Goal: Transaction & Acquisition: Purchase product/service

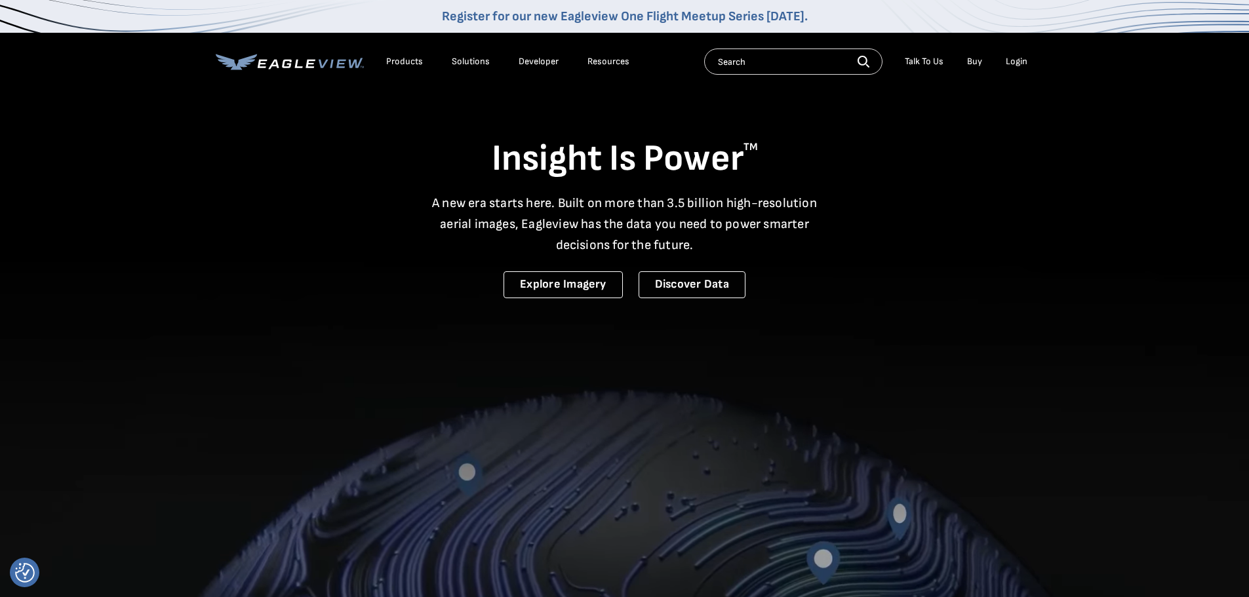
drag, startPoint x: 0, startPoint y: 0, endPoint x: 1012, endPoint y: 61, distance: 1014.2
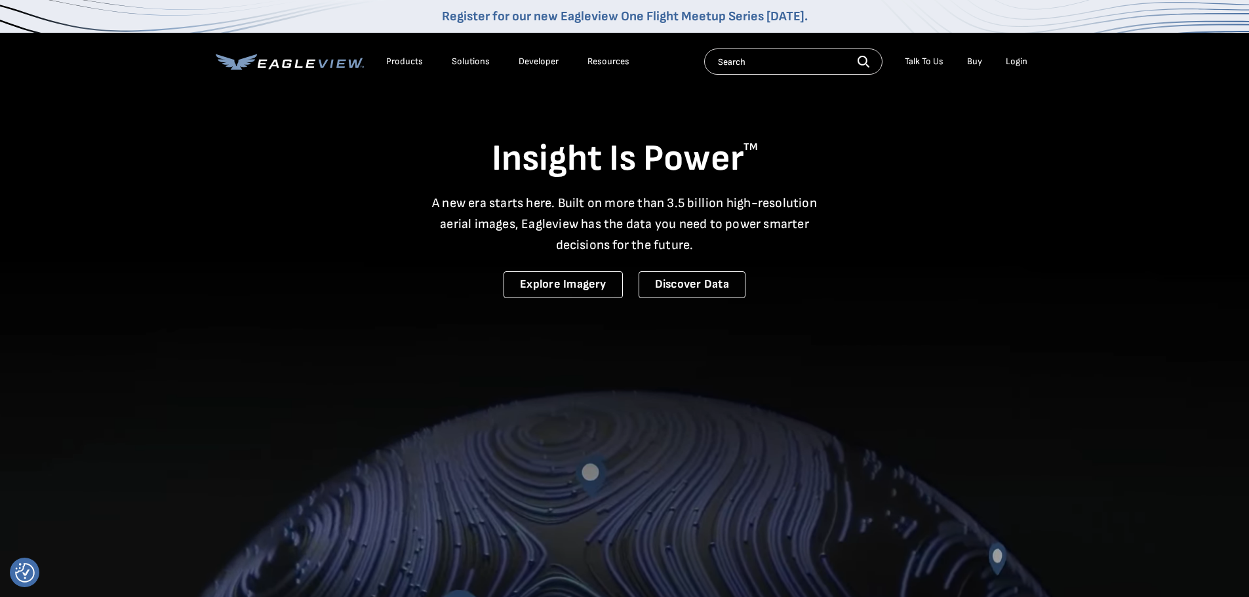
click at [1012, 61] on div "Login" at bounding box center [1017, 62] width 22 height 12
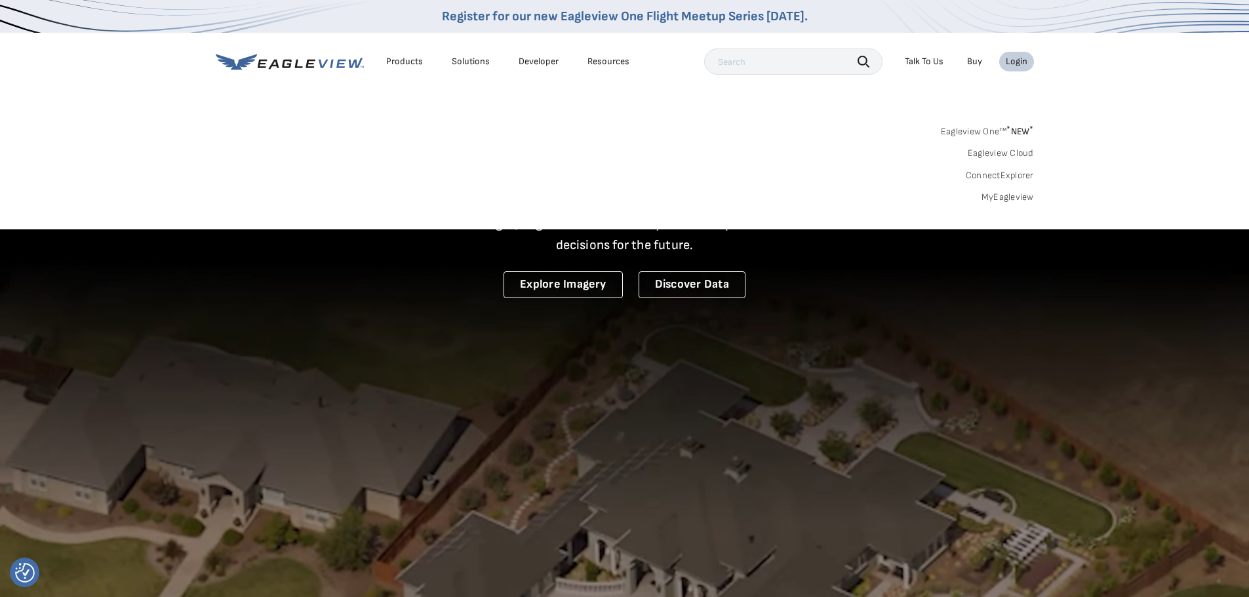
click at [1006, 199] on link "MyEagleview" at bounding box center [1008, 197] width 52 height 12
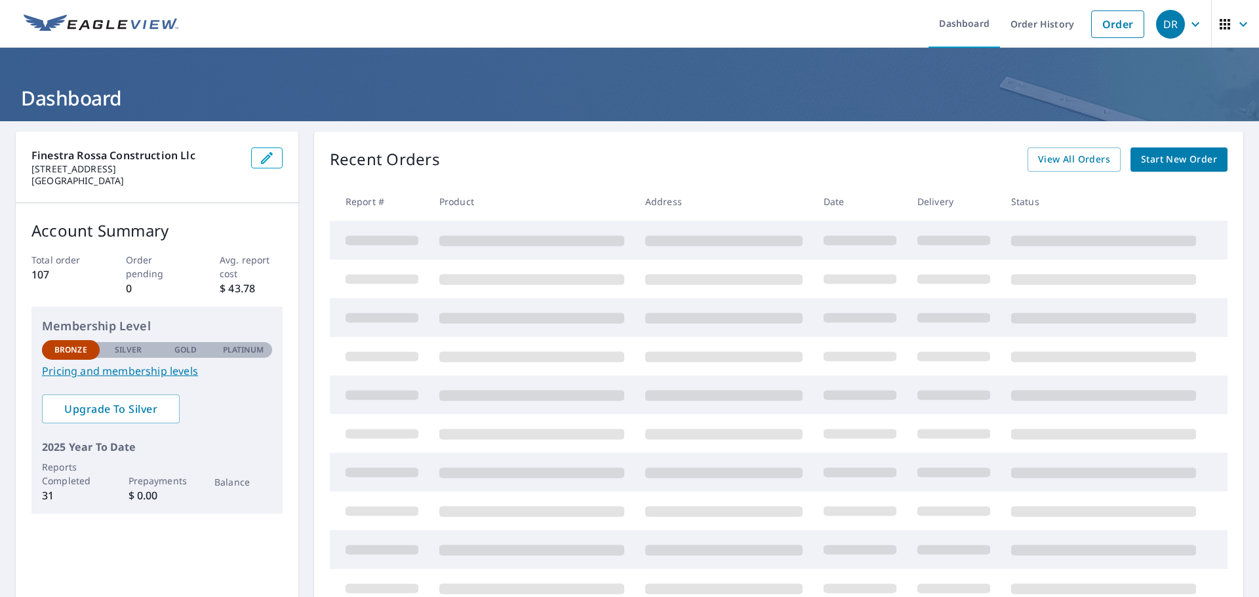
click at [1146, 164] on span "Start New Order" at bounding box center [1179, 159] width 76 height 16
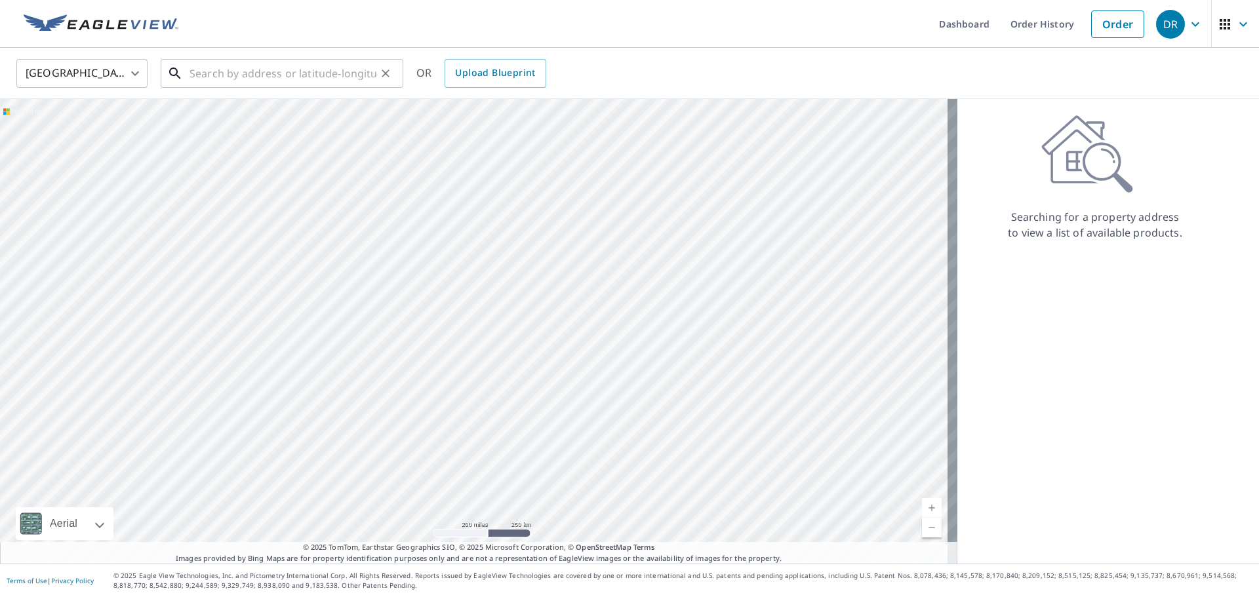
click at [282, 73] on input "text" at bounding box center [282, 73] width 187 height 37
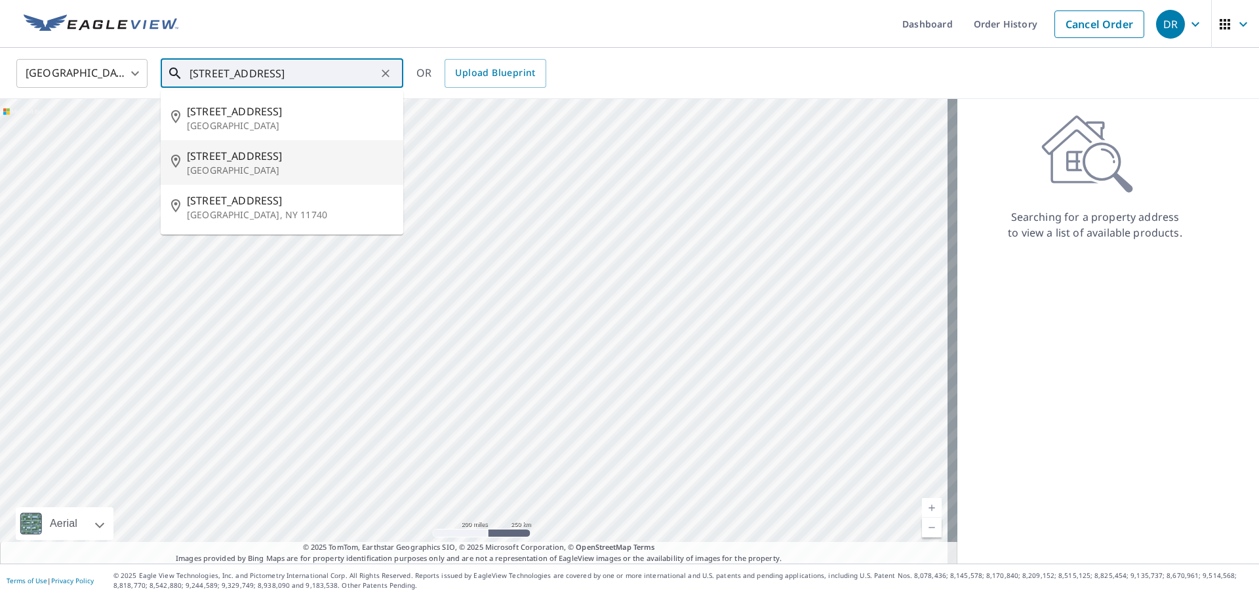
click at [292, 169] on p "[GEOGRAPHIC_DATA]" at bounding box center [290, 170] width 206 height 13
type input "[STREET_ADDRESS]"
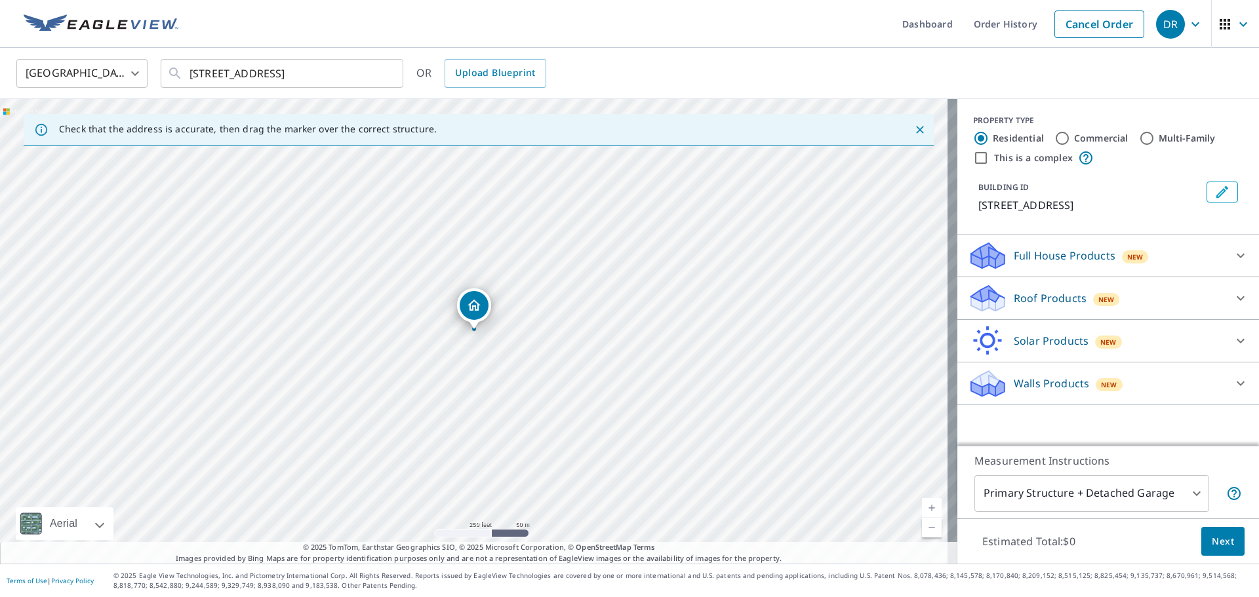
click at [1052, 289] on div "Roof Products New" at bounding box center [1096, 298] width 257 height 31
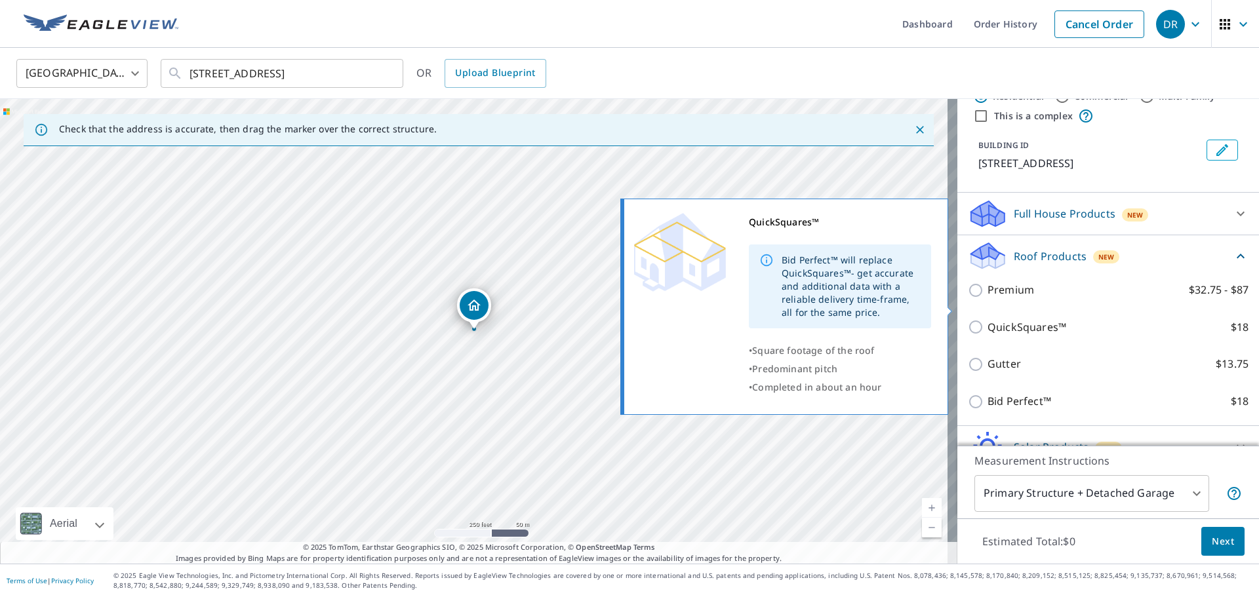
scroll to position [66, 0]
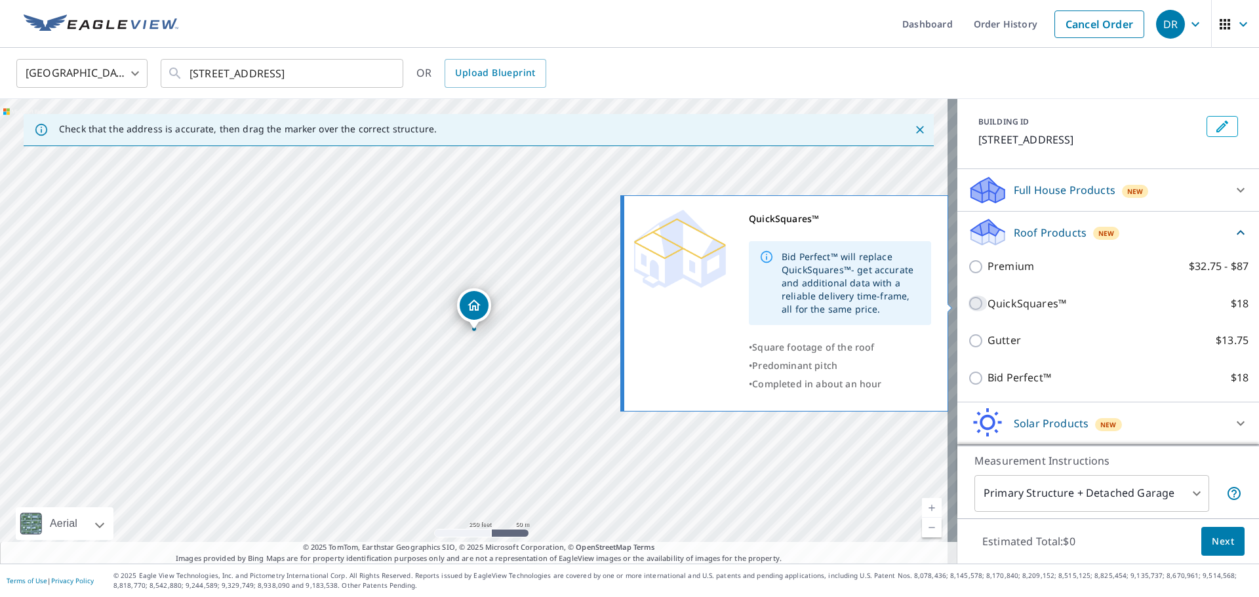
click at [970, 309] on input "QuickSquares™ $18" at bounding box center [978, 304] width 20 height 16
checkbox input "true"
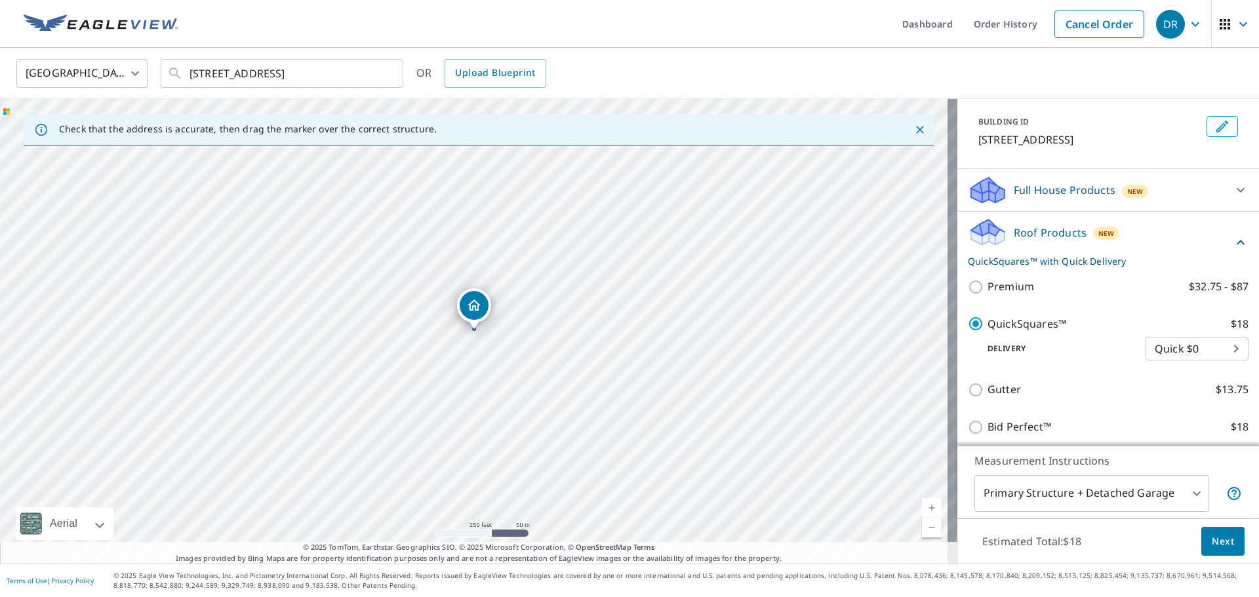
scroll to position [157, 0]
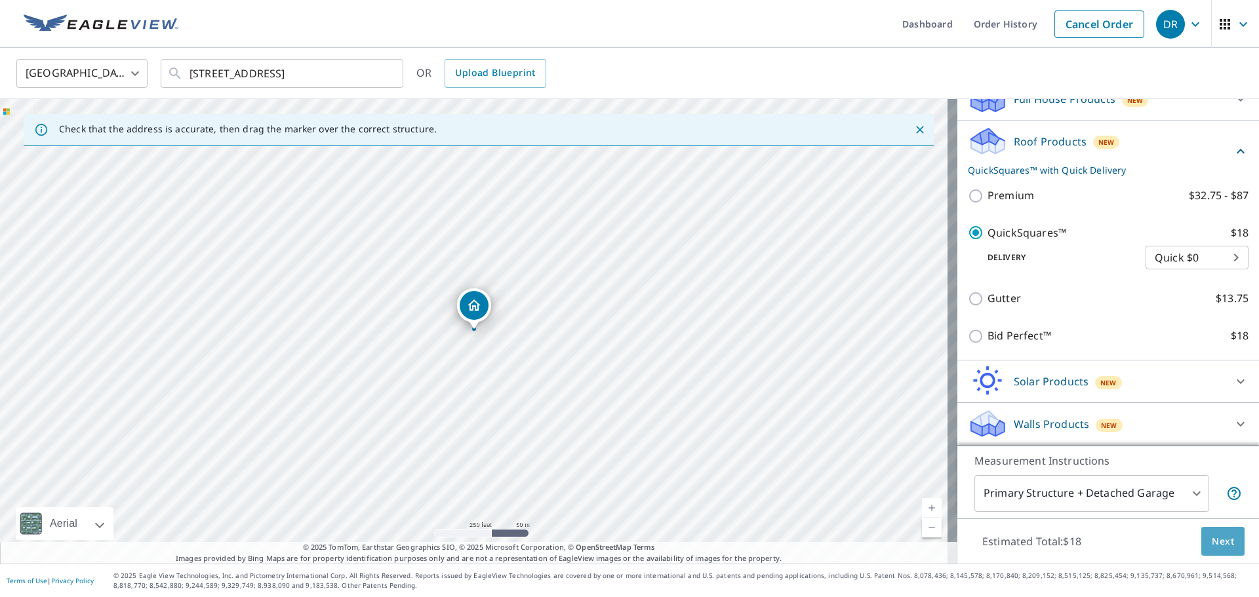
click at [1212, 543] on span "Next" at bounding box center [1223, 542] width 22 height 16
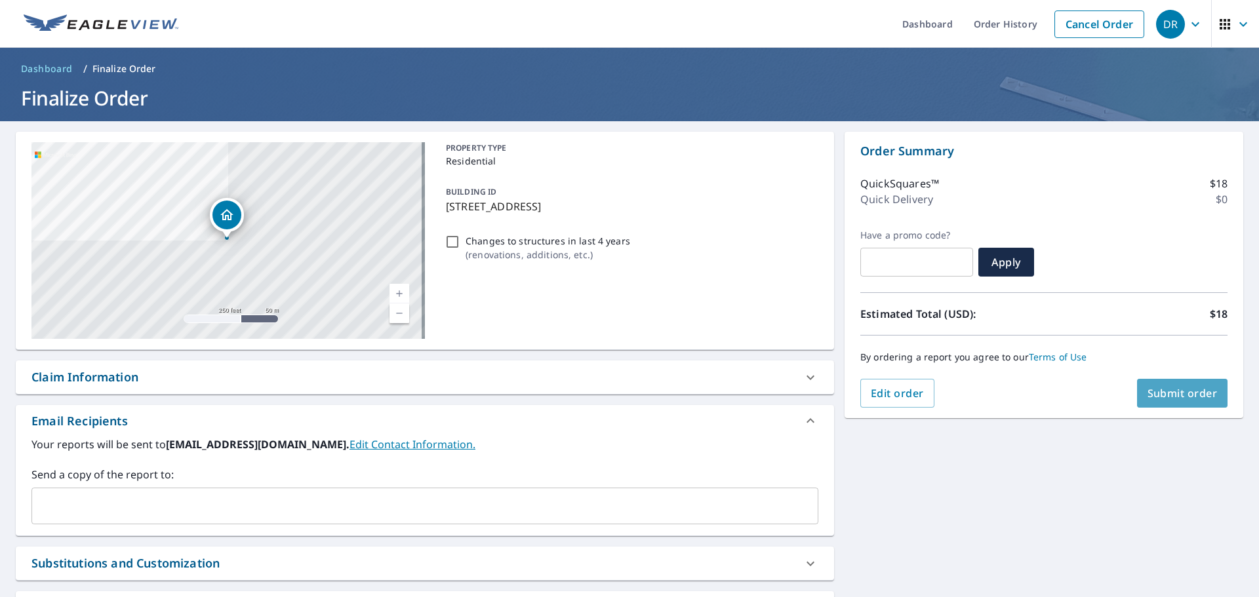
click at [1155, 392] on span "Submit order" at bounding box center [1182, 393] width 70 height 14
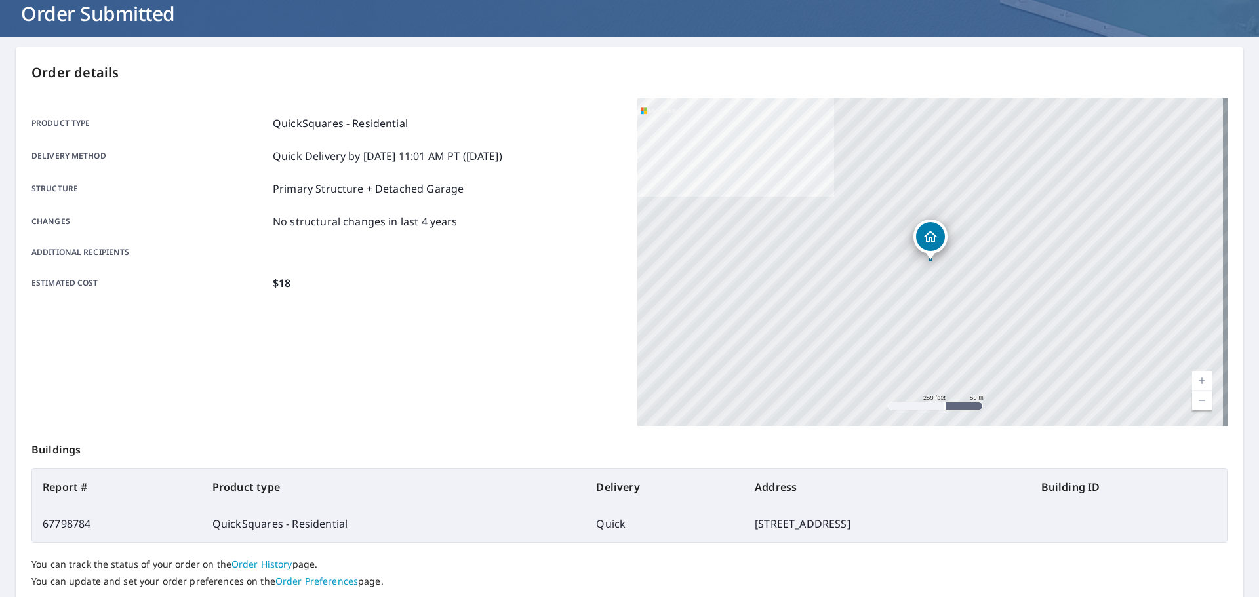
scroll to position [174, 0]
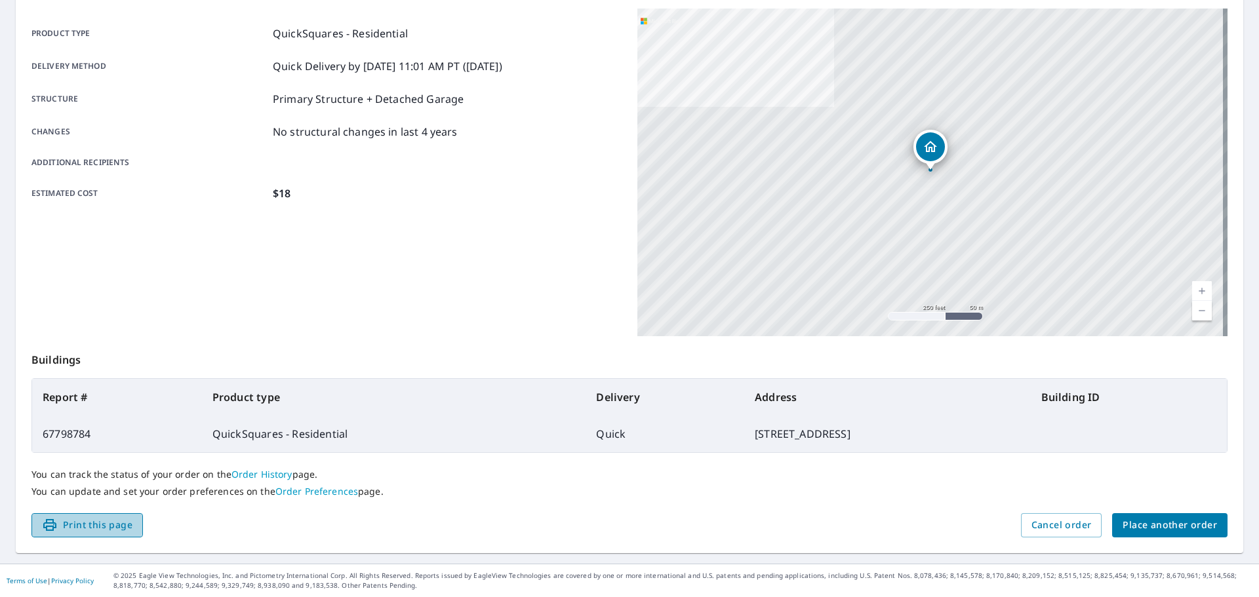
click at [69, 524] on span "Print this page" at bounding box center [87, 525] width 90 height 16
